Goal: Task Accomplishment & Management: Manage account settings

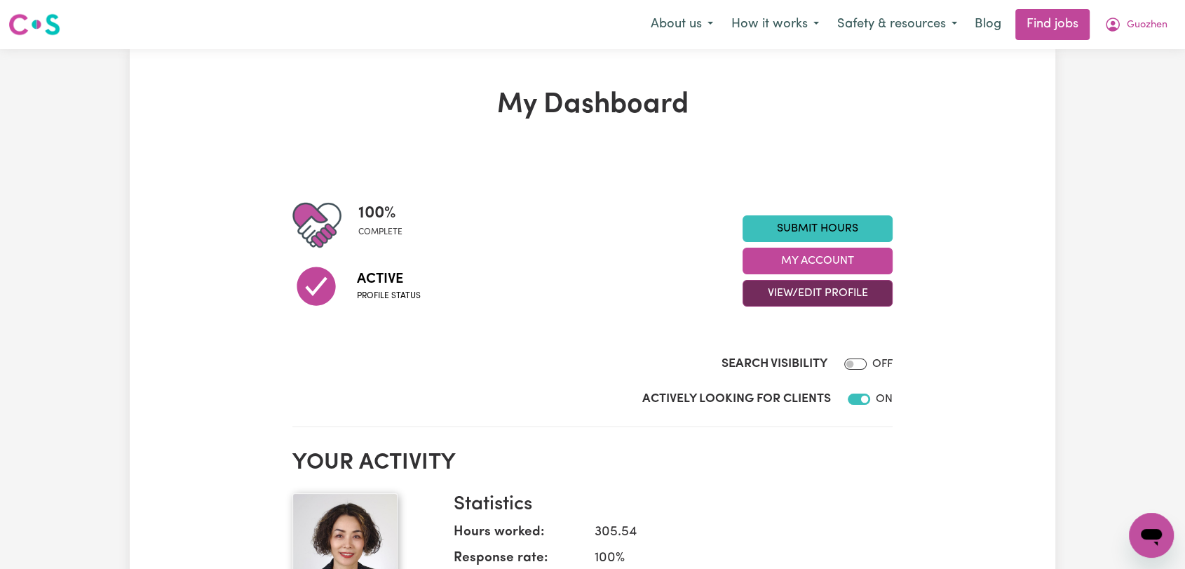
click at [830, 295] on button "View/Edit Profile" at bounding box center [817, 293] width 150 height 27
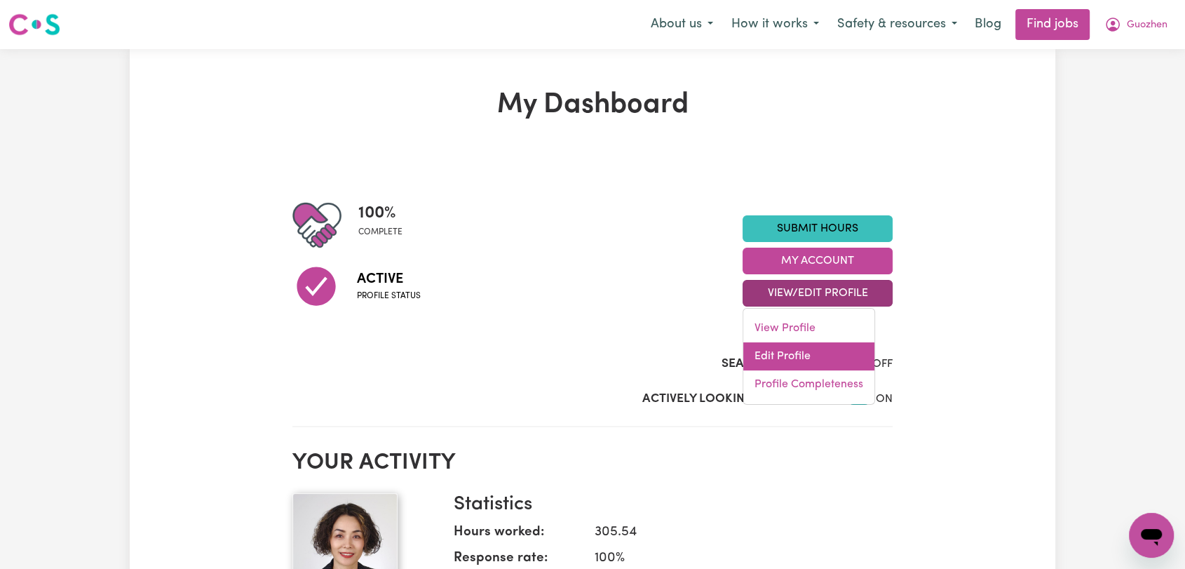
click at [786, 353] on link "Edit Profile" at bounding box center [808, 356] width 131 height 28
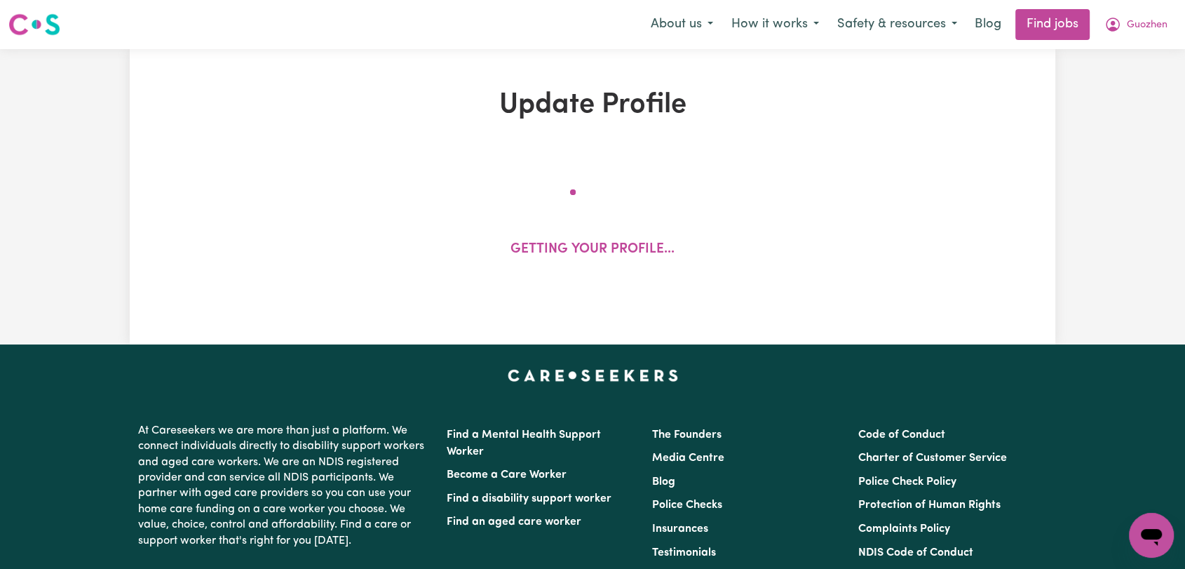
select select "[DEMOGRAPHIC_DATA]"
select select "[DEMOGRAPHIC_DATA] Citizen"
select select "Studying a healthcare related degree or qualification"
select select "55"
select select "66"
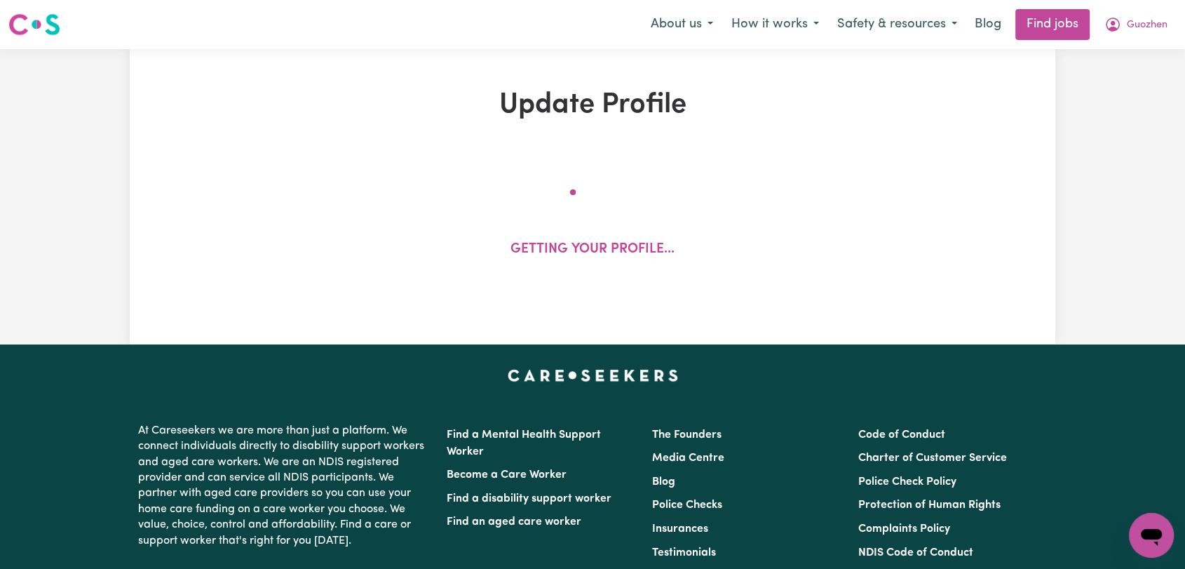
select select "80"
select select "100"
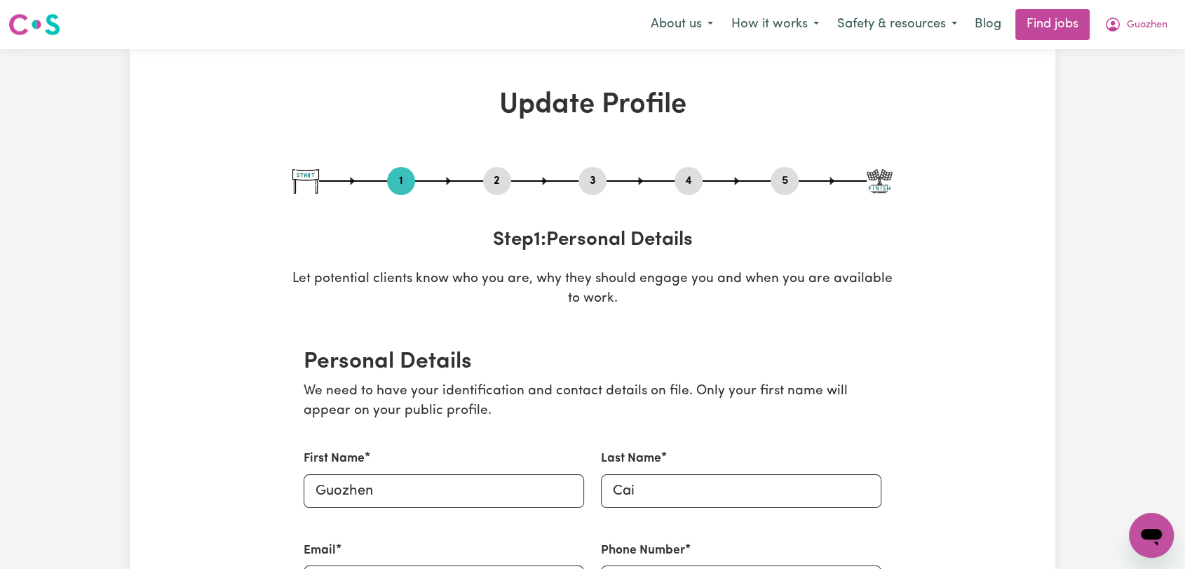
click at [601, 182] on button "3" at bounding box center [592, 181] width 28 height 18
select select "2023"
select select "2022"
select select "Certificate III (Individual Support)"
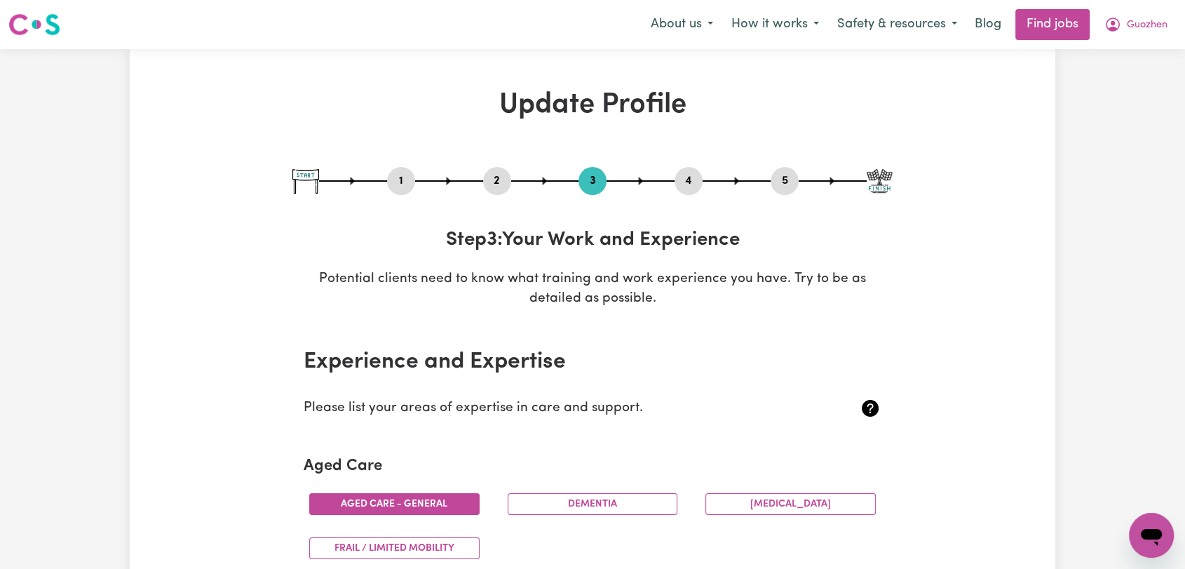
click at [690, 177] on button "4" at bounding box center [688, 181] width 28 height 18
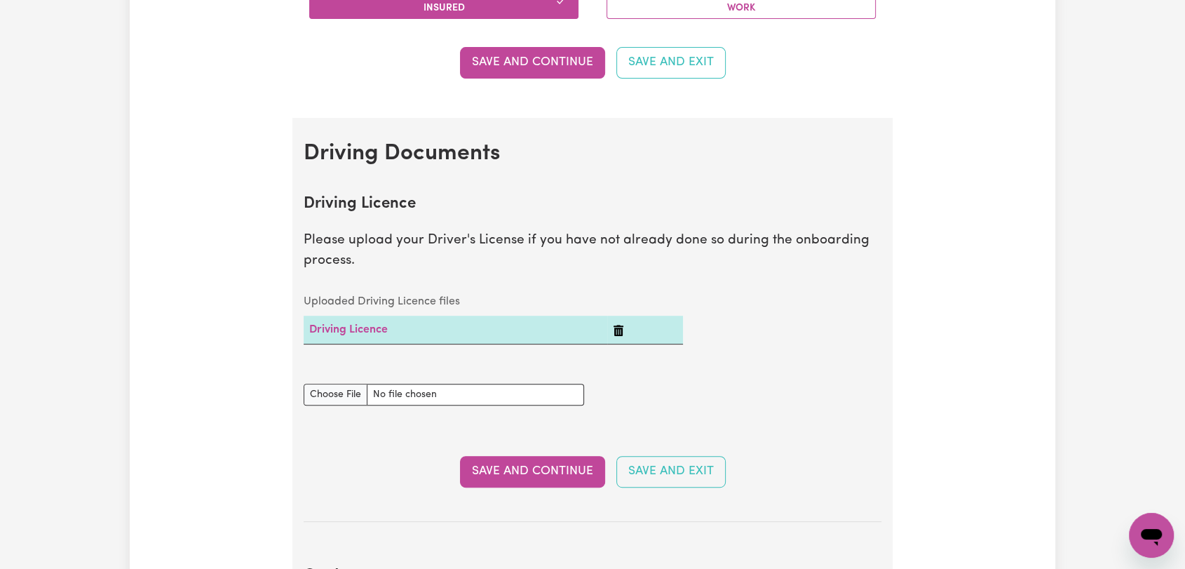
scroll to position [622, 0]
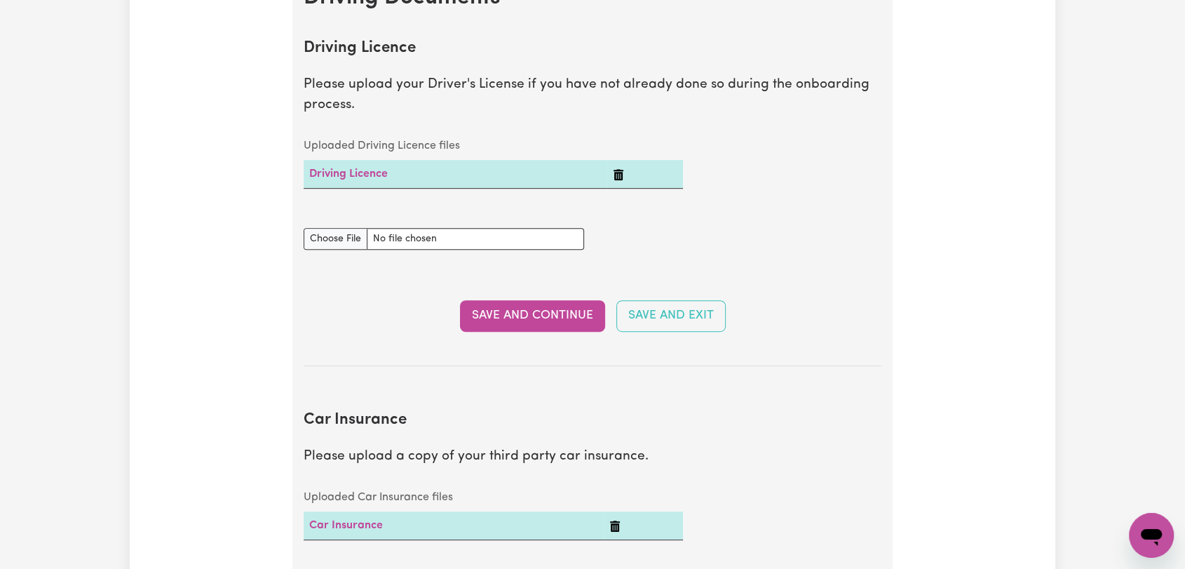
click at [615, 177] on icon "Delete Driving Licence" at bounding box center [618, 174] width 10 height 11
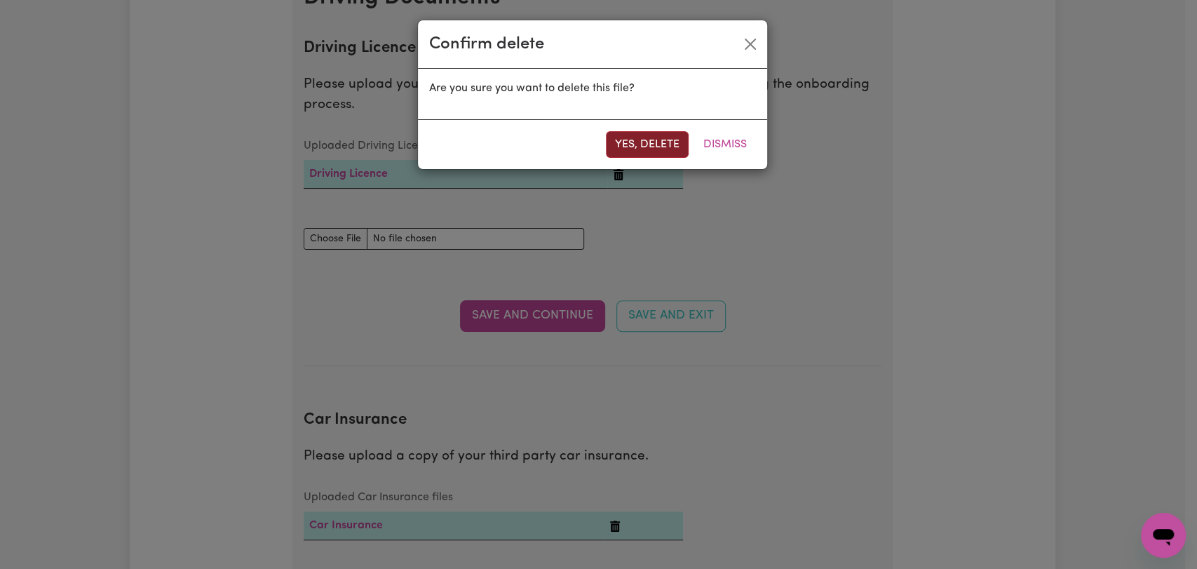
click at [629, 148] on button "Yes, delete" at bounding box center [647, 144] width 83 height 27
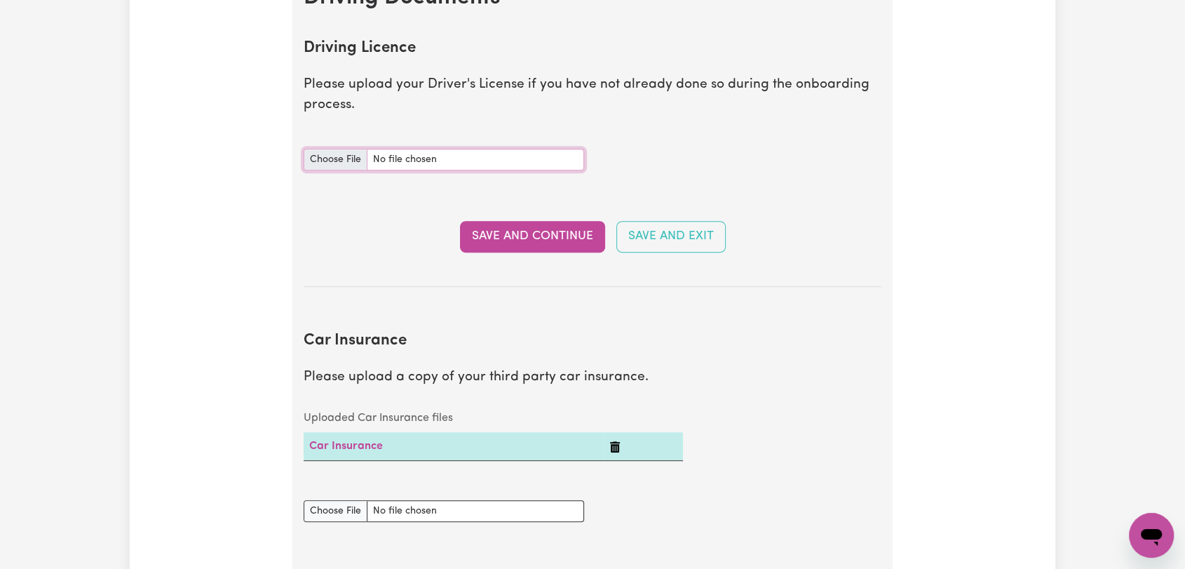
click at [350, 154] on input "Driving Licence document" at bounding box center [444, 160] width 280 height 22
type input "C:\fakepath\[PERSON_NAME] - DL AU - [DATE].pdf"
click at [521, 240] on button "Save and Continue" at bounding box center [532, 236] width 145 height 31
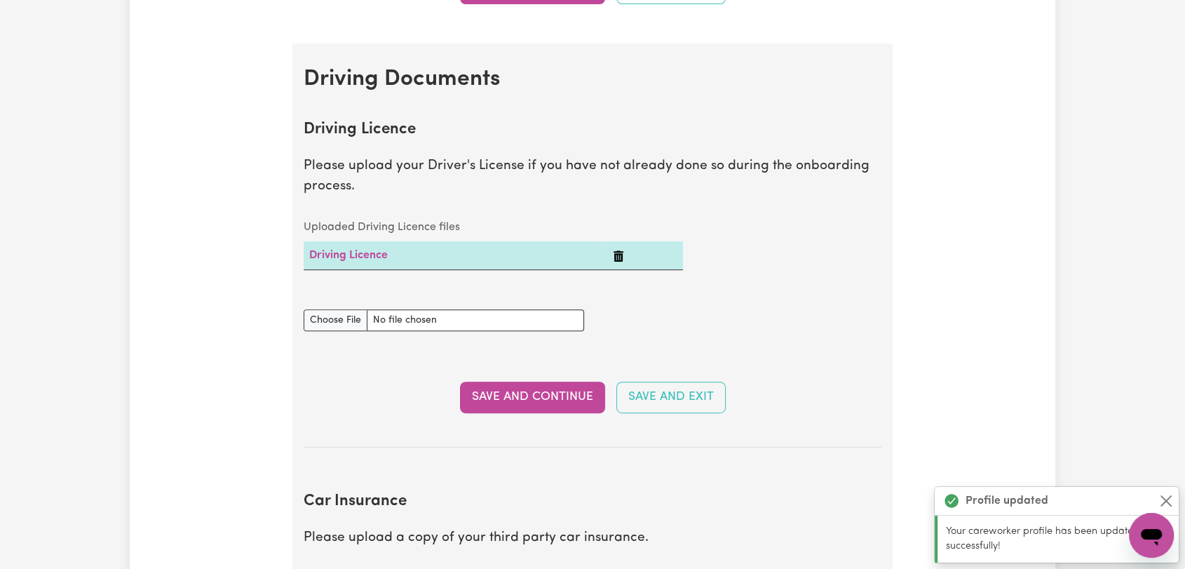
scroll to position [74, 0]
